Goal: Task Accomplishment & Management: Manage account settings

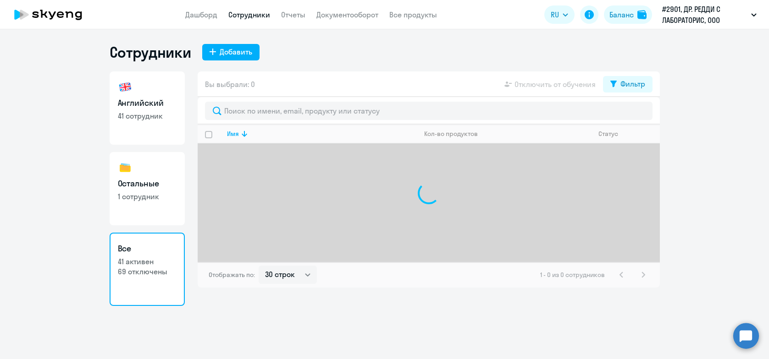
select select "30"
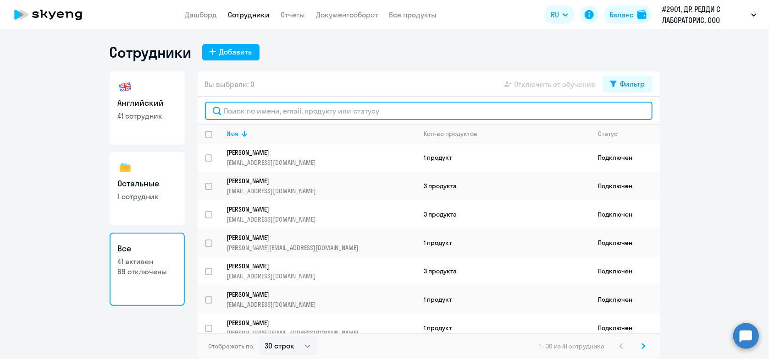
click at [254, 113] on input "text" at bounding box center [428, 111] width 447 height 18
type input "o"
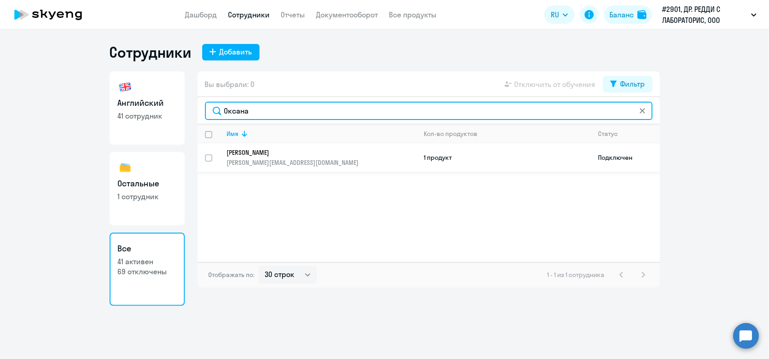
type input "Оксана"
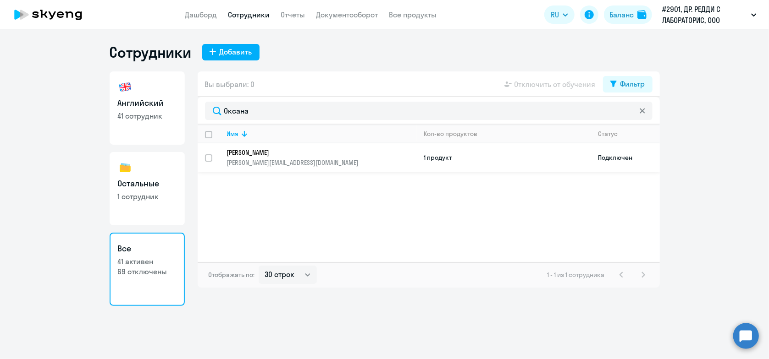
click at [255, 160] on p "[PERSON_NAME][EMAIL_ADDRESS][DOMAIN_NAME]" at bounding box center [321, 163] width 189 height 8
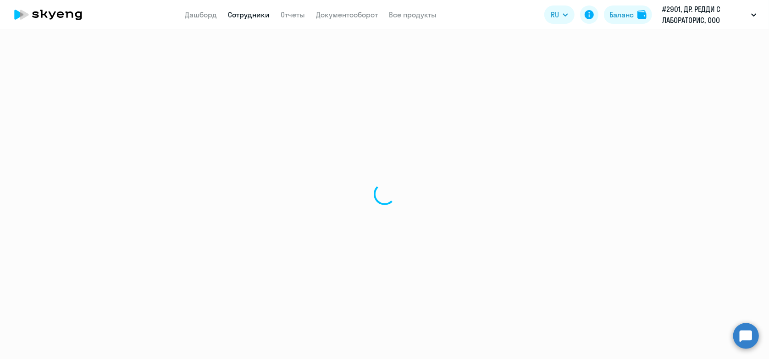
select select "english"
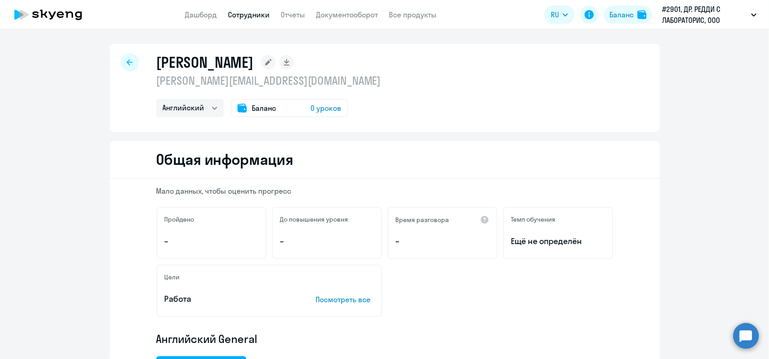
click at [253, 108] on span "Баланс" at bounding box center [264, 108] width 24 height 11
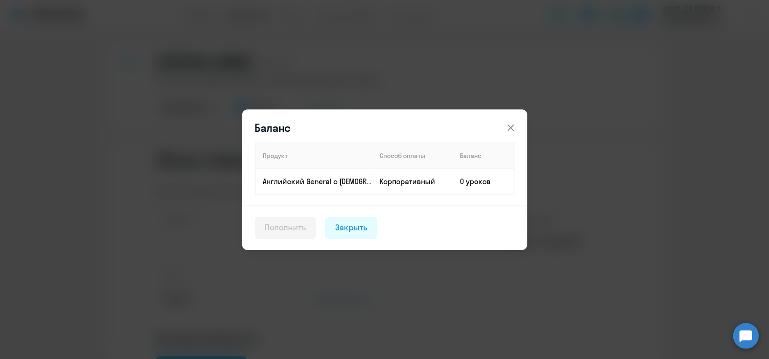
click at [282, 226] on div "Пополнить" at bounding box center [285, 228] width 41 height 12
click at [506, 127] on icon at bounding box center [510, 127] width 11 height 11
